Goal: Use online tool/utility: Utilize a website feature to perform a specific function

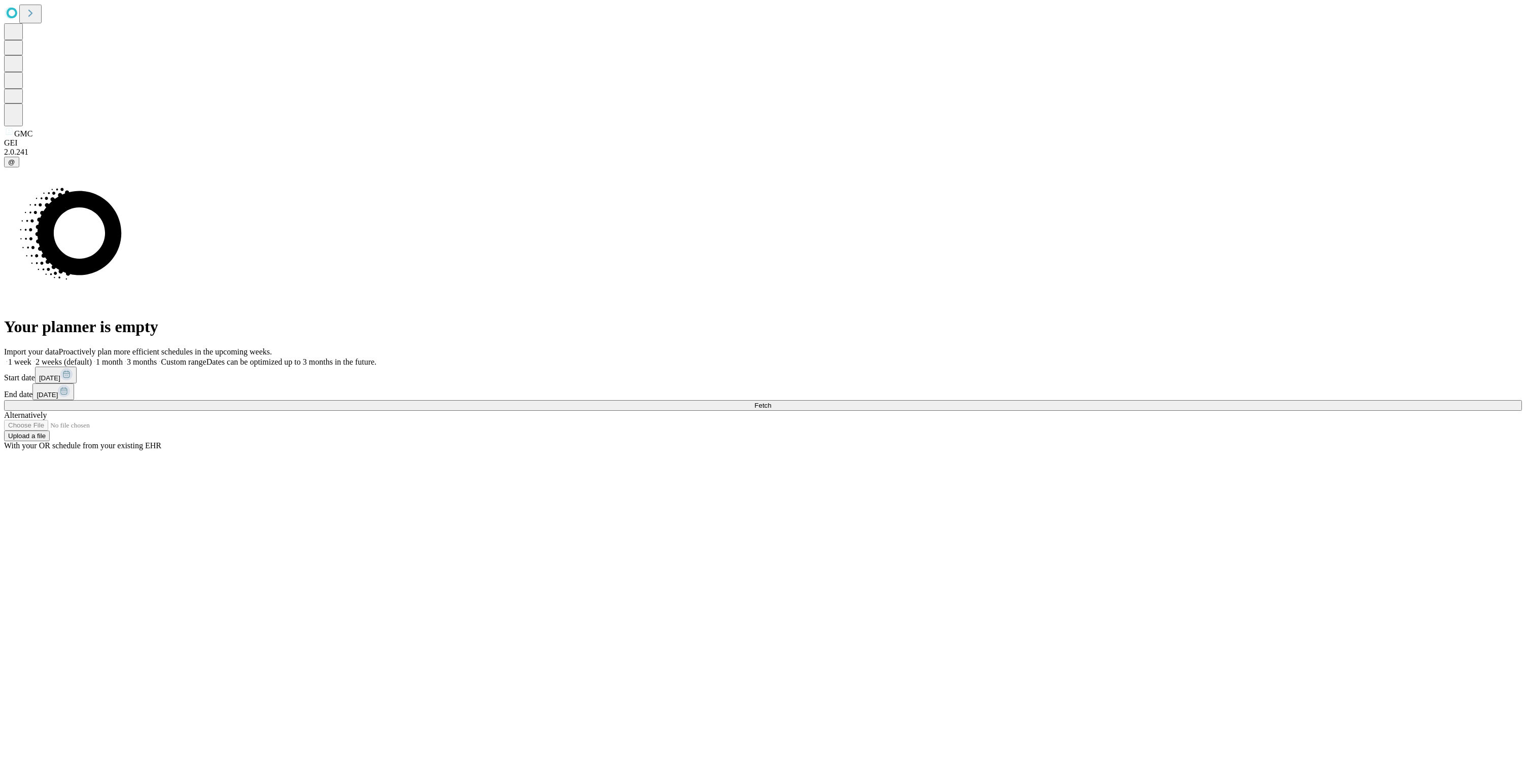
click at [1256, 411] on button "Fetch" at bounding box center [763, 406] width 1518 height 11
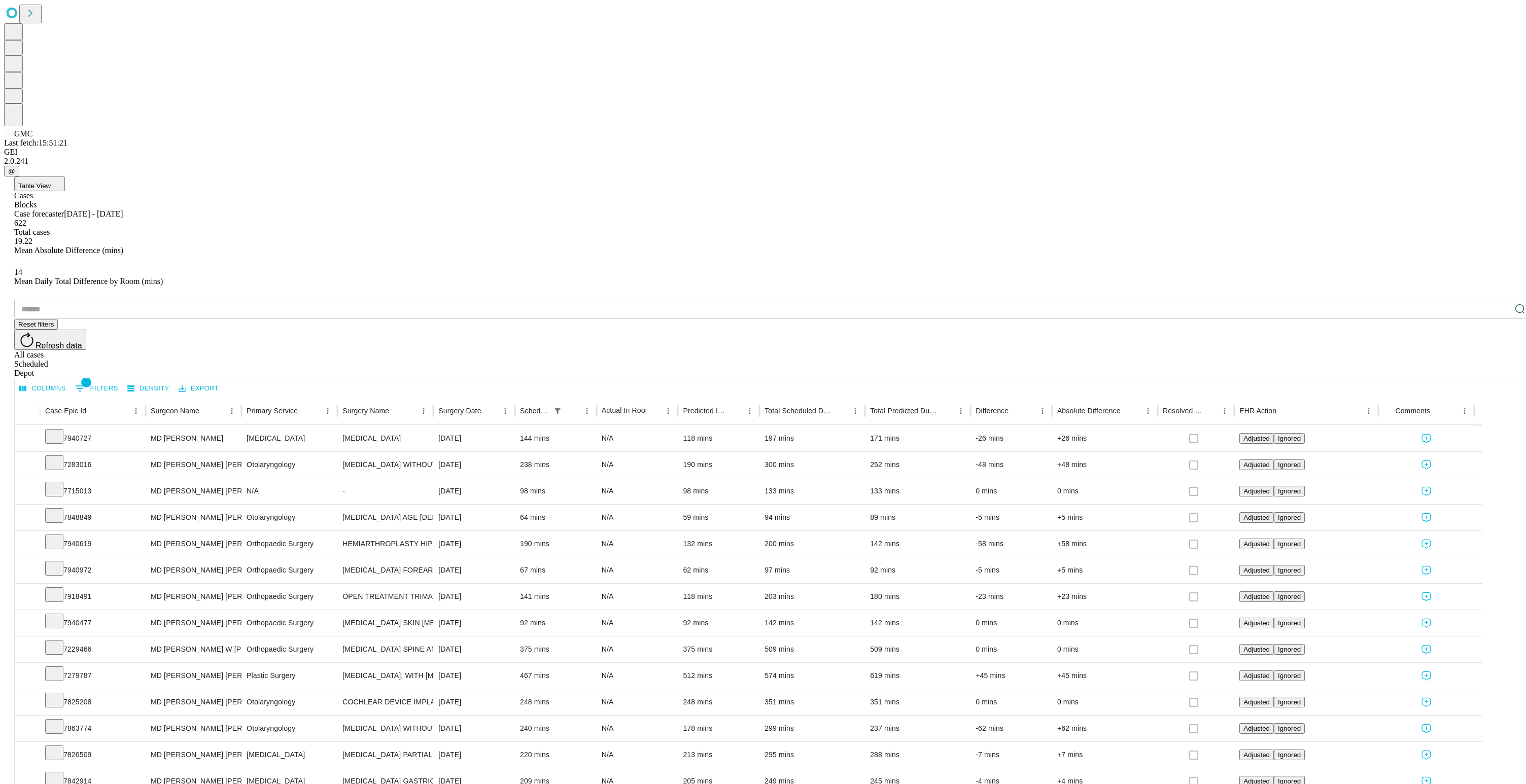
click at [27, 384] on icon "Select columns" at bounding box center [23, 388] width 9 height 9
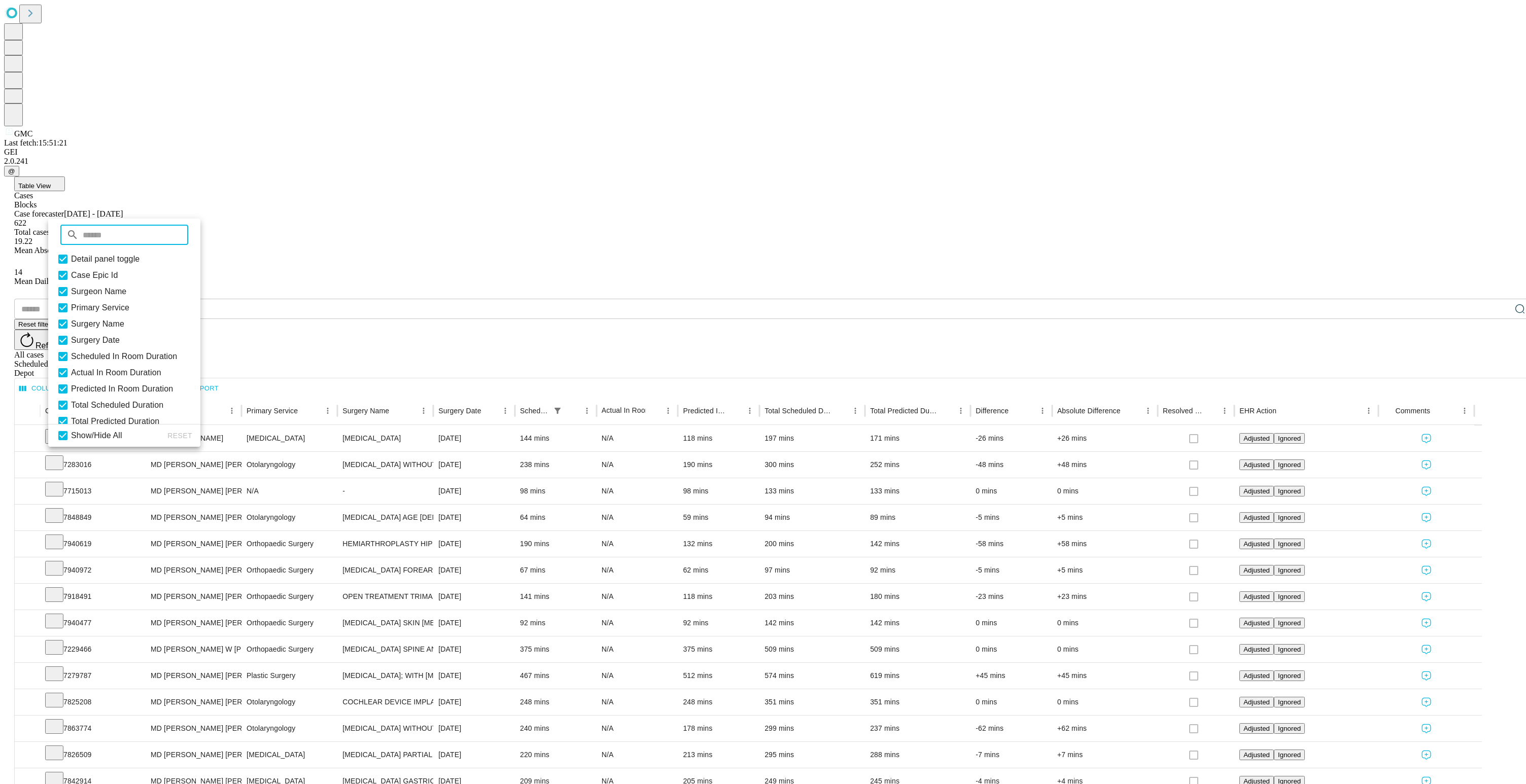
click at [318, 378] on div "Columns 1 Filters Density Export" at bounding box center [773, 387] width 1517 height 18
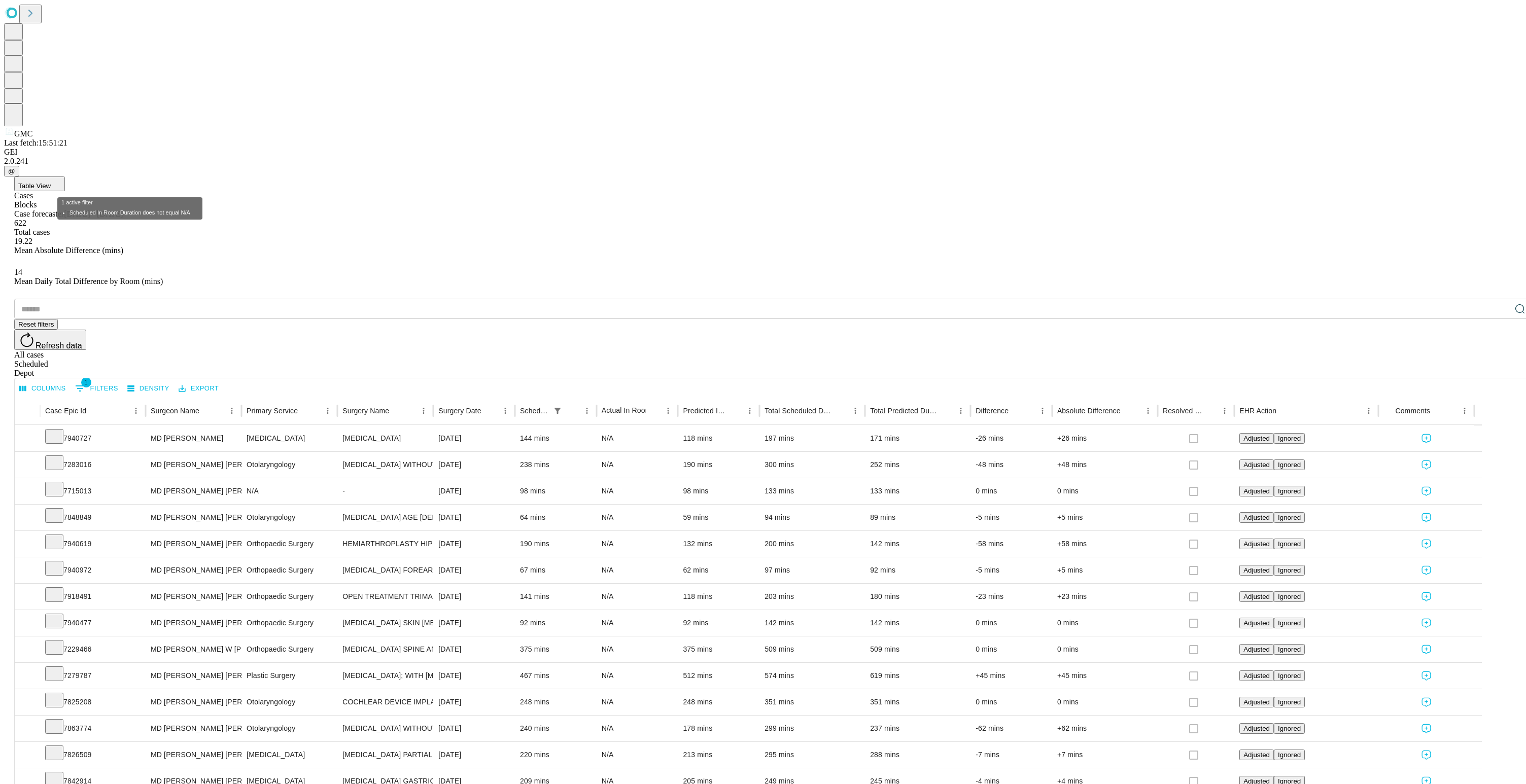
click at [121, 380] on button "1 Filters" at bounding box center [96, 388] width 48 height 16
click at [69, 381] on button "Columns" at bounding box center [42, 388] width 52 height 16
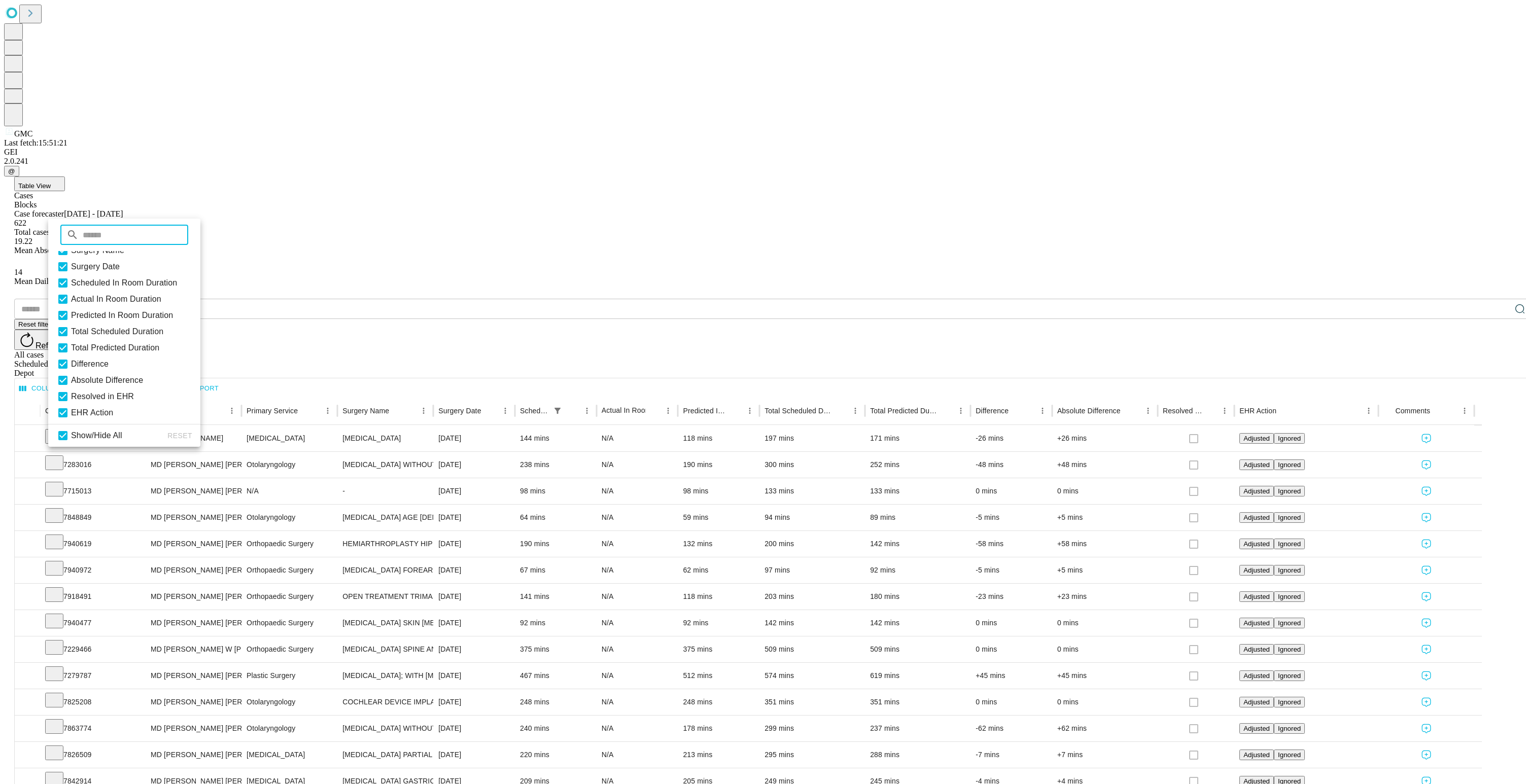
scroll to position [93, 0]
click at [1492, 369] on div "Depot" at bounding box center [773, 373] width 1518 height 9
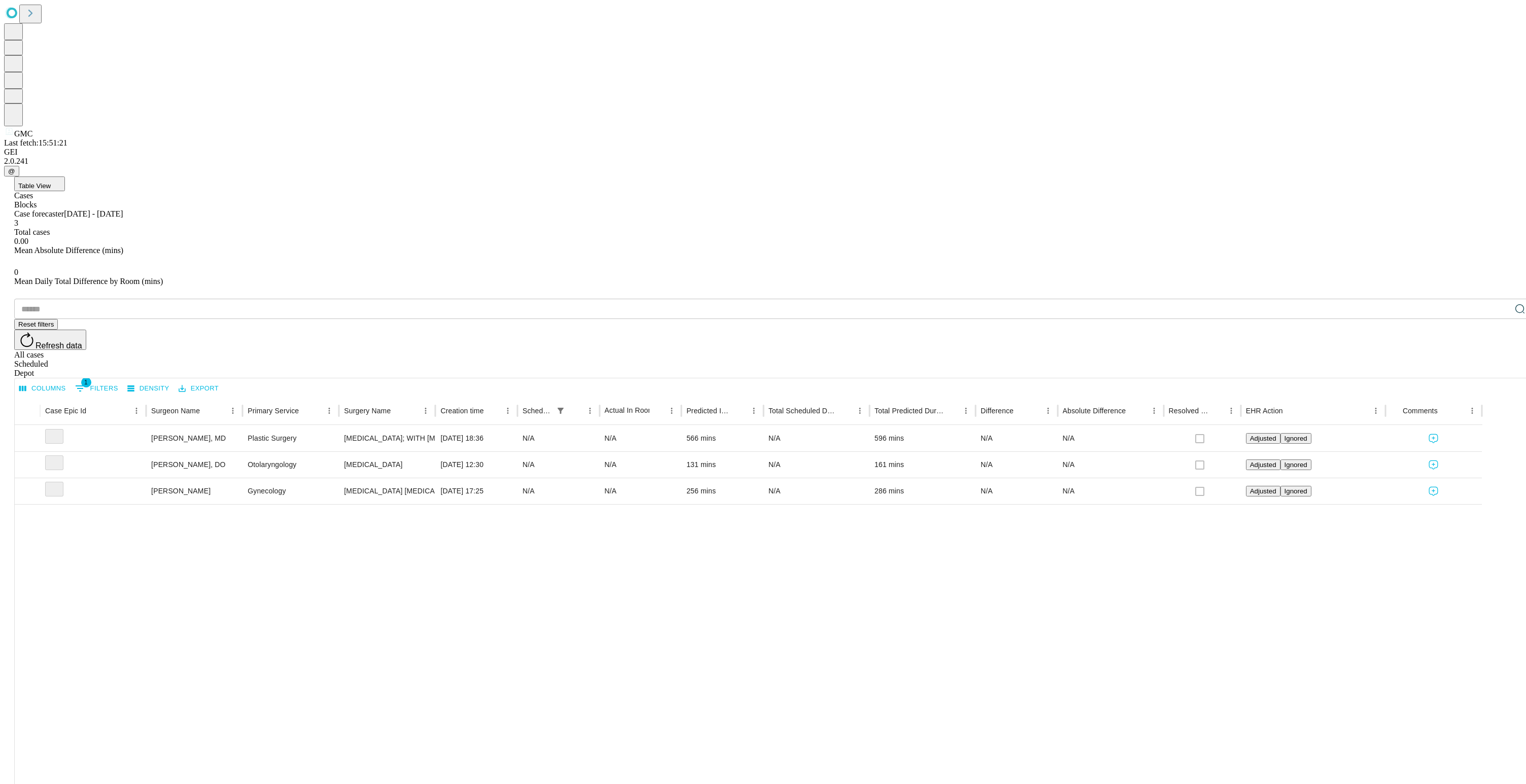
click at [1472, 359] on div "Scheduled" at bounding box center [773, 364] width 1518 height 9
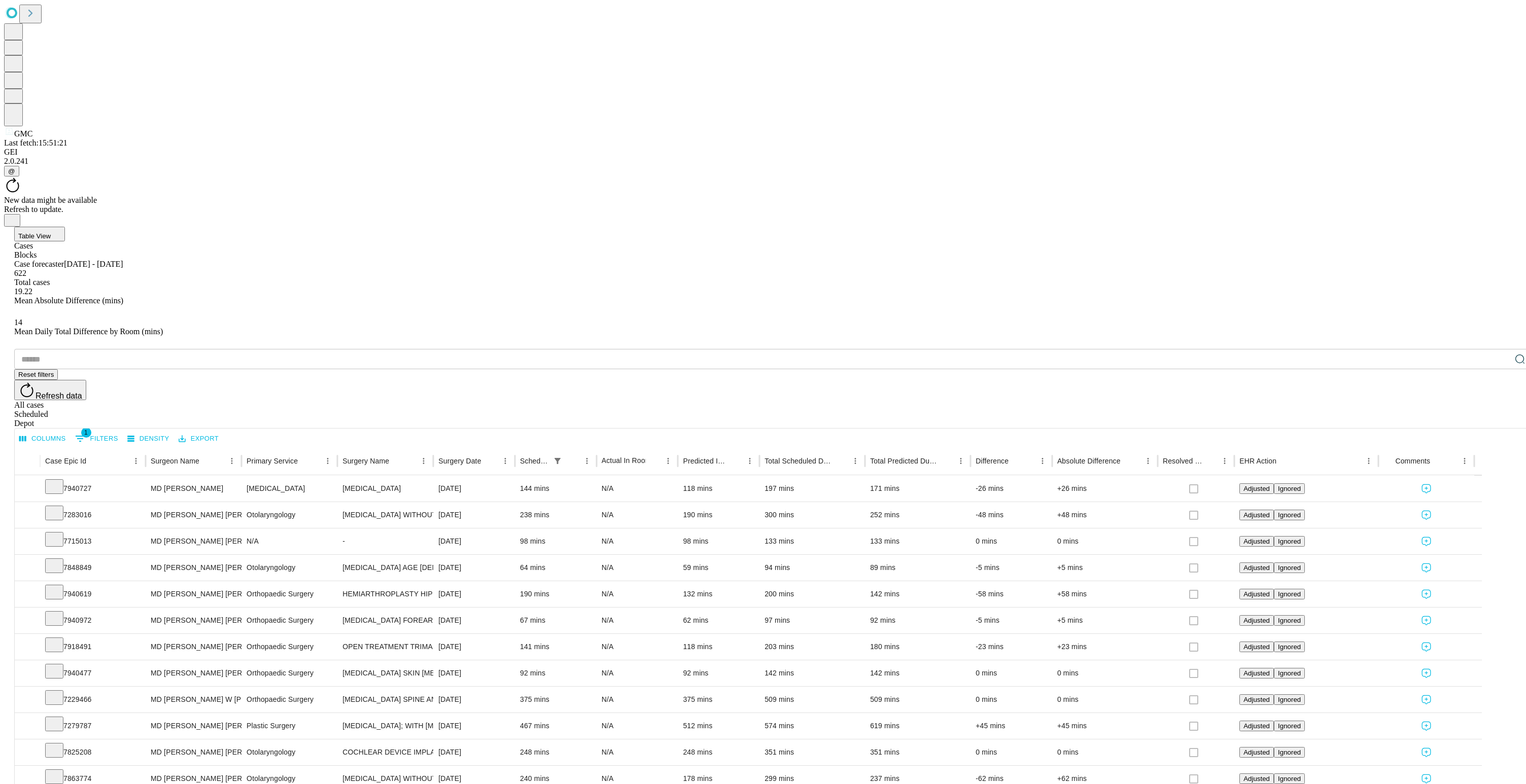
click at [51, 232] on span "Table View" at bounding box center [34, 236] width 33 height 8
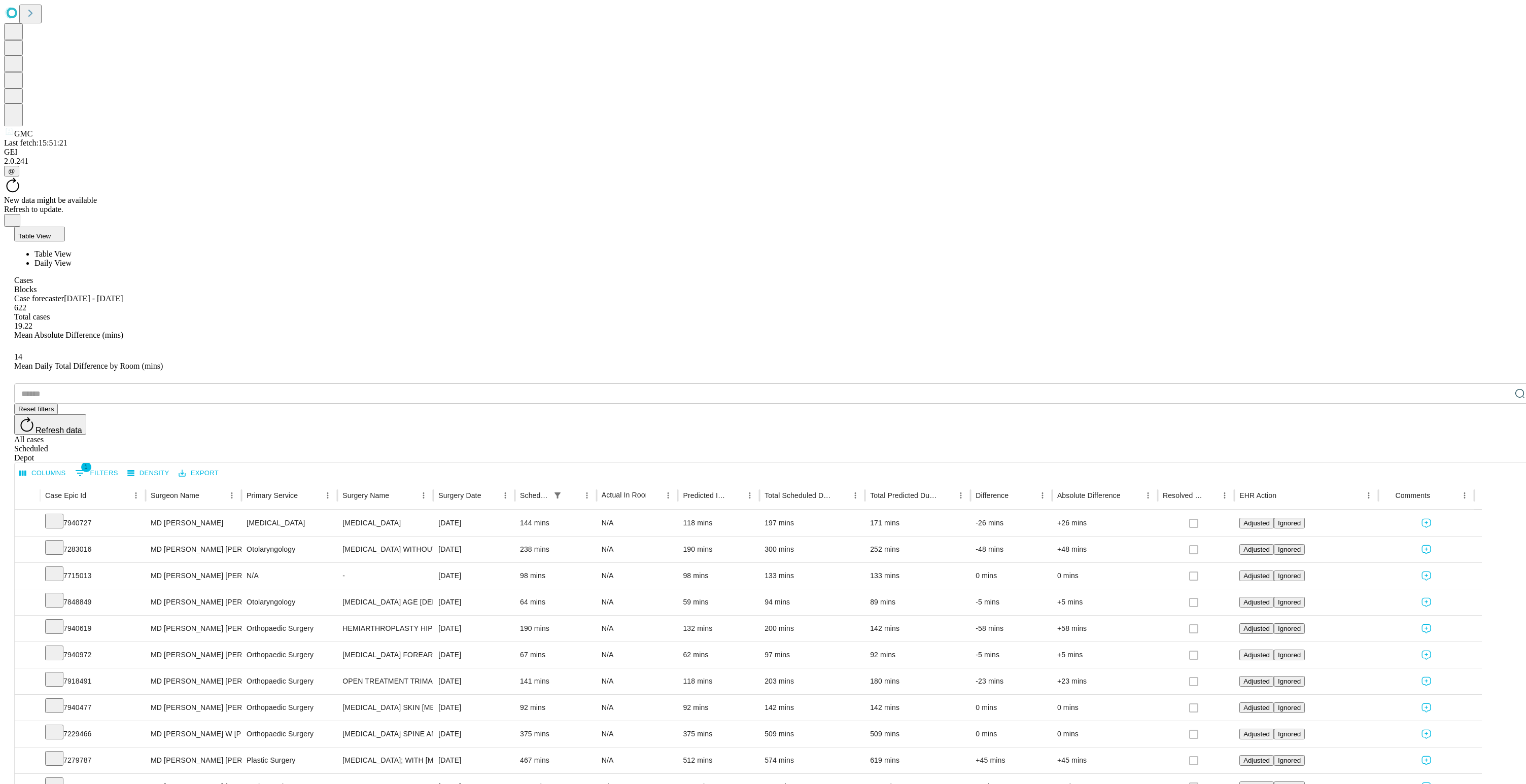
click at [72, 259] on span "Daily View" at bounding box center [53, 263] width 37 height 9
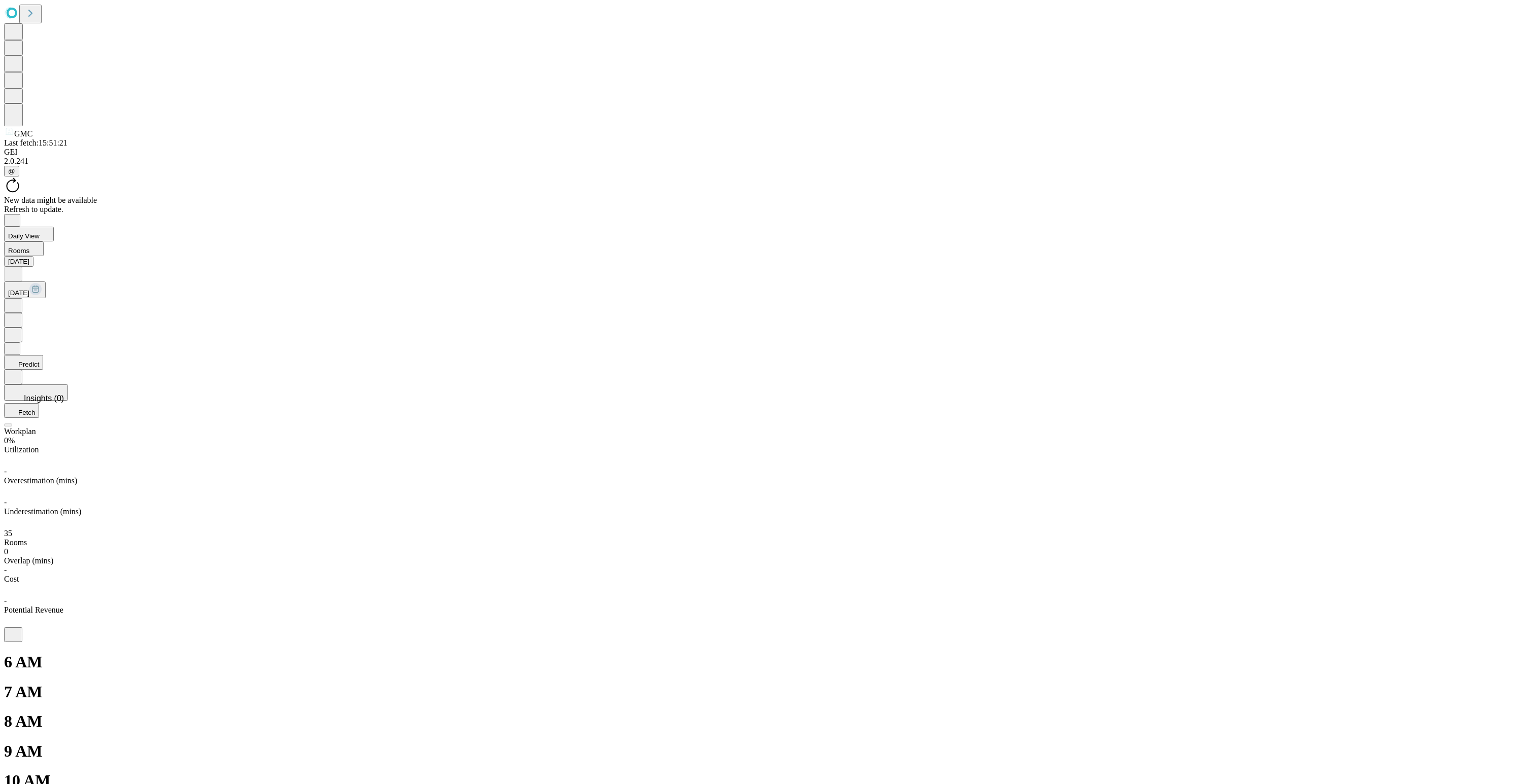
click at [43, 355] on button "Predict" at bounding box center [24, 362] width 39 height 15
